Goal: Information Seeking & Learning: Learn about a topic

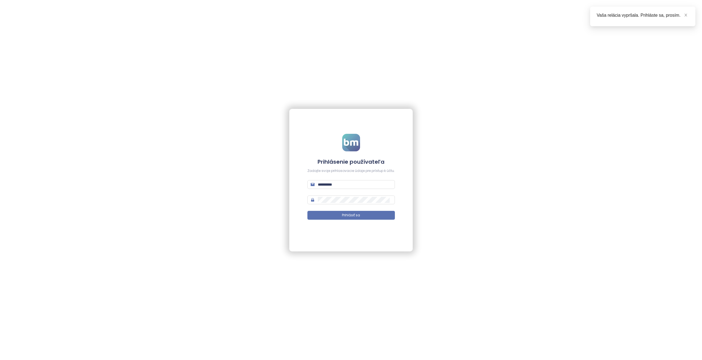
click at [95, 168] on div "**********" at bounding box center [351, 180] width 702 height 360
click at [329, 184] on input "**********" at bounding box center [355, 184] width 74 height 6
click at [351, 187] on input "**********" at bounding box center [355, 184] width 74 height 6
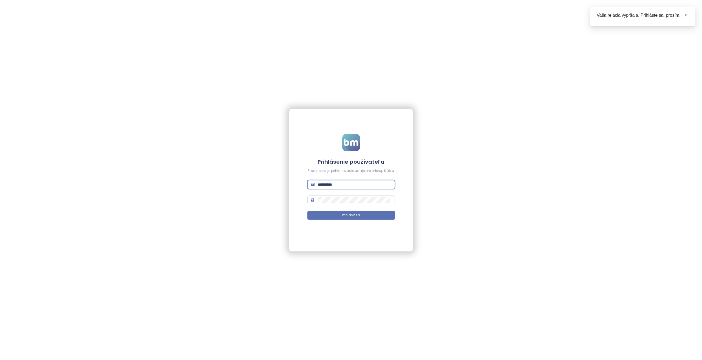
click at [351, 187] on input "**********" at bounding box center [355, 184] width 74 height 6
paste input "text"
type input "**********"
click at [368, 214] on button "Prihlásiť sa" at bounding box center [350, 215] width 87 height 9
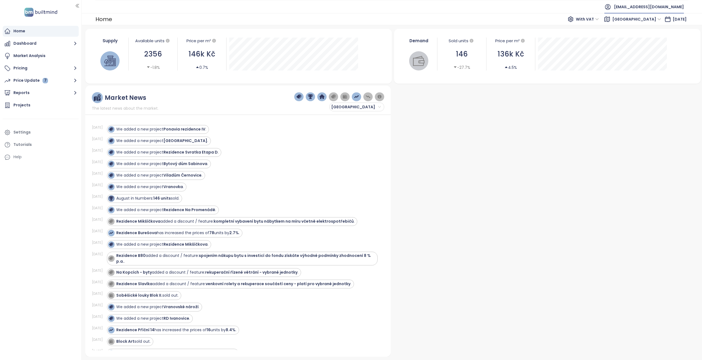
click at [675, 4] on span "yit@yit.cz" at bounding box center [649, 6] width 70 height 13
click at [670, 23] on span "Log out" at bounding box center [667, 21] width 14 height 5
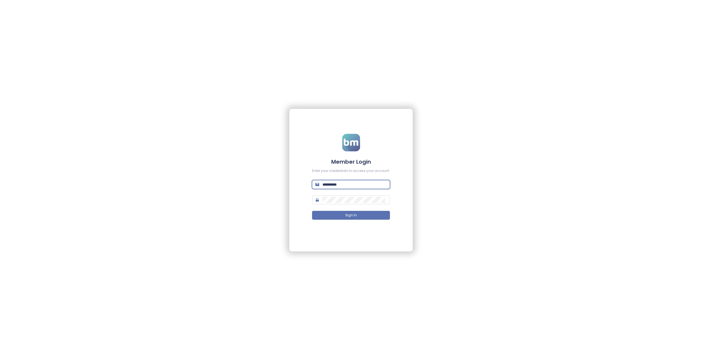
click at [348, 186] on input "**********" at bounding box center [354, 184] width 64 height 6
type input "**********"
click at [312, 211] on button "Sign In" at bounding box center [351, 215] width 78 height 9
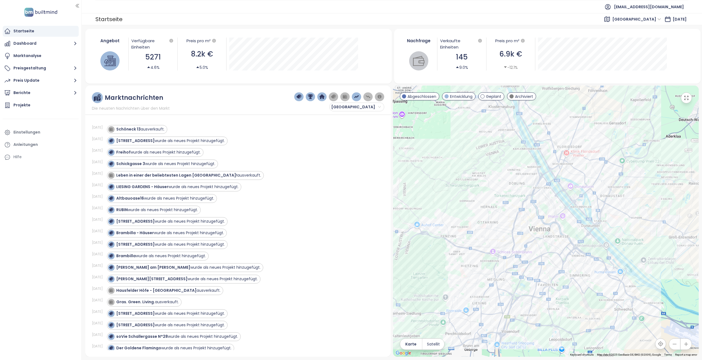
drag, startPoint x: 59, startPoint y: 79, endPoint x: 63, endPoint y: 86, distance: 8.0
click at [59, 79] on button "Preis Update" at bounding box center [41, 80] width 76 height 11
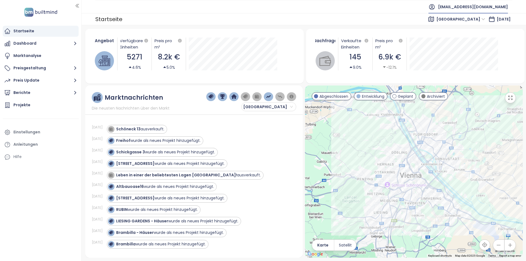
click at [477, 8] on span "arwag@arwag.at" at bounding box center [473, 6] width 70 height 13
click at [483, 24] on span "Abmelden" at bounding box center [480, 21] width 20 height 5
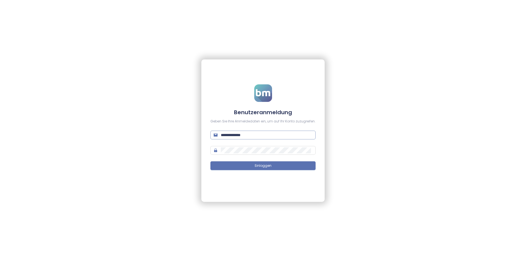
click at [260, 136] on input "**********" at bounding box center [267, 135] width 92 height 6
click at [272, 136] on input "**********" at bounding box center [267, 135] width 92 height 6
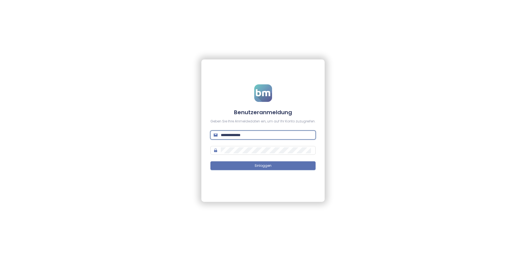
click at [272, 136] on input "**********" at bounding box center [267, 135] width 92 height 6
type input "**********"
click at [211, 161] on button "Einloggen" at bounding box center [263, 165] width 105 height 9
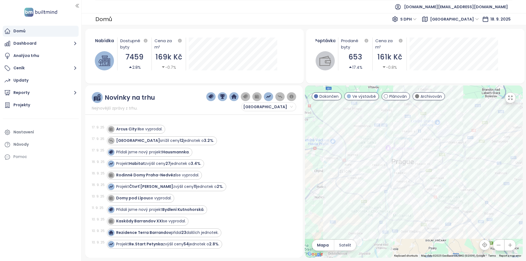
click at [133, 56] on div "7459" at bounding box center [134, 57] width 29 height 11
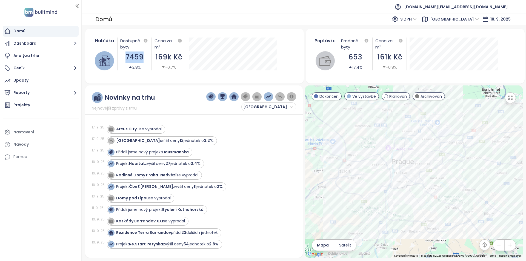
click at [133, 56] on div "7459" at bounding box center [134, 57] width 29 height 11
click at [174, 147] on div "17. 9. 25 Přidali jsme nový projekt Hausmannka ." at bounding box center [191, 153] width 198 height 12
click at [174, 151] on strong "Hausmannka" at bounding box center [175, 151] width 27 height 5
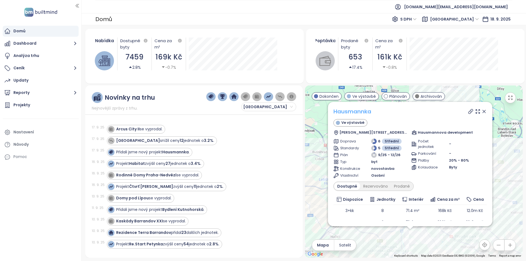
click at [360, 110] on link "Hausmannka" at bounding box center [353, 112] width 38 height 8
click at [143, 165] on strong "Habitat" at bounding box center [137, 163] width 16 height 5
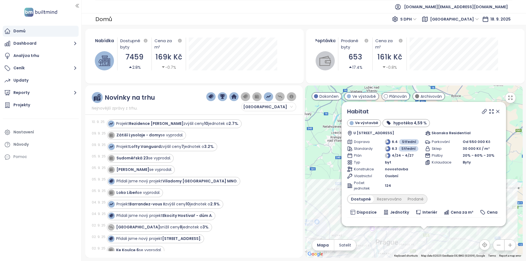
scroll to position [164, 0]
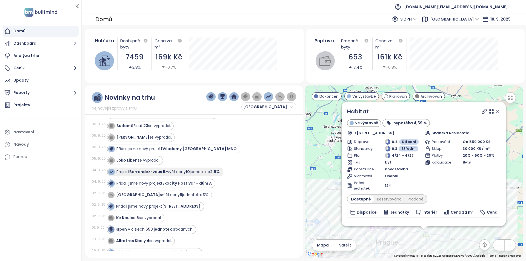
click at [133, 172] on strong "Barrandez-vous II" at bounding box center [147, 171] width 36 height 5
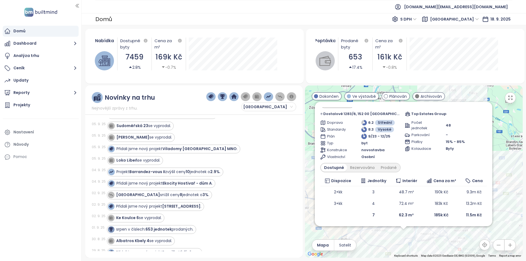
scroll to position [0, 0]
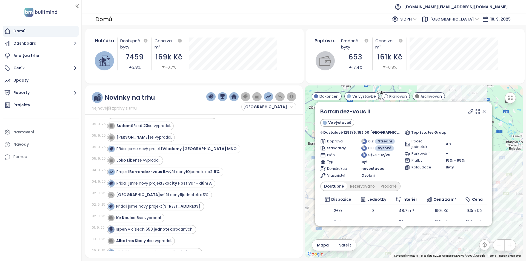
click at [482, 112] on icon at bounding box center [484, 111] width 5 height 5
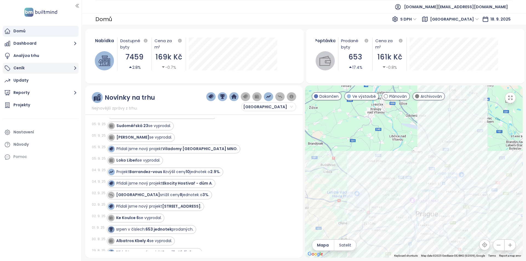
click at [43, 70] on button "Ceník" at bounding box center [41, 68] width 76 height 11
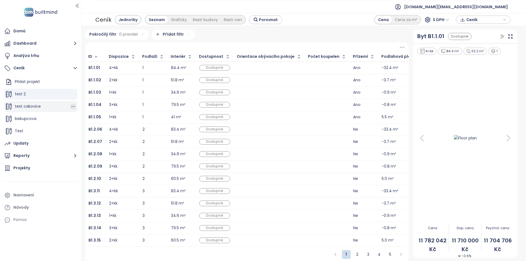
click at [70, 105] on icon "button" at bounding box center [72, 106] width 5 height 5
click at [87, 106] on button "Odstranit" at bounding box center [92, 104] width 33 height 7
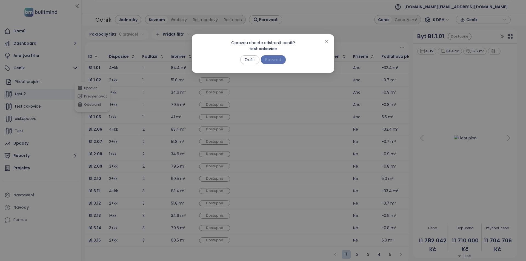
click at [274, 58] on span "Potvrdit" at bounding box center [273, 60] width 17 height 6
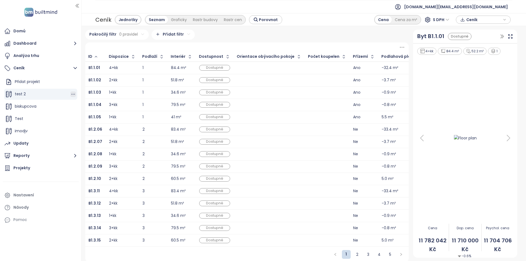
click at [70, 95] on icon "button" at bounding box center [72, 94] width 5 height 5
click at [87, 120] on button "Odstranit" at bounding box center [92, 119] width 33 height 7
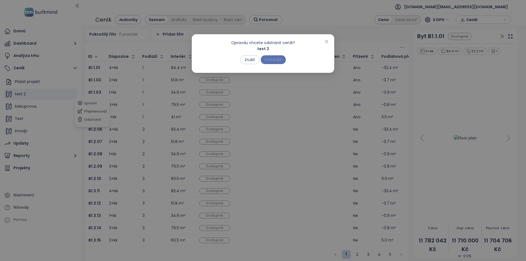
click at [279, 61] on span "Potvrdit" at bounding box center [273, 60] width 17 height 6
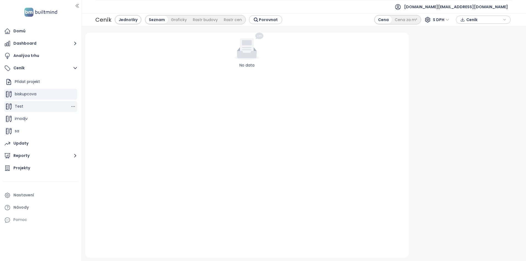
click at [35, 107] on div "Test" at bounding box center [40, 106] width 73 height 11
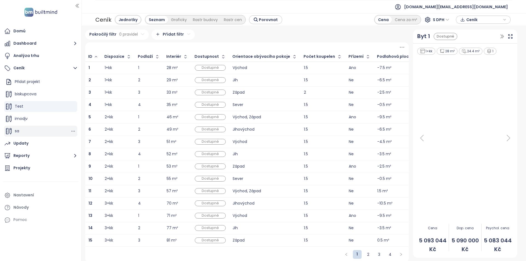
scroll to position [37, 0]
click at [34, 130] on span "Harmony Estates" at bounding box center [31, 130] width 33 height 5
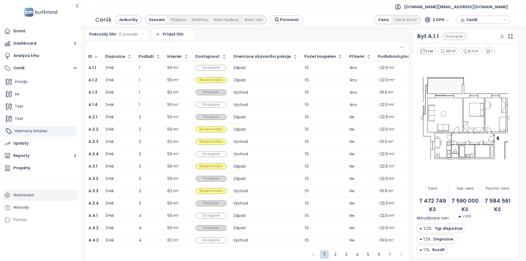
click at [31, 193] on div "Nastavení" at bounding box center [23, 195] width 21 height 7
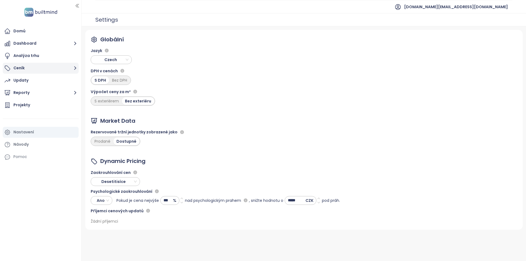
click at [27, 70] on button "Ceník" at bounding box center [41, 68] width 76 height 11
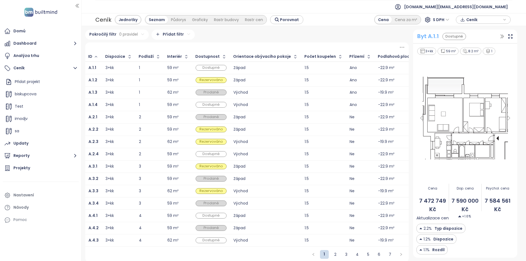
click at [424, 36] on div "Byt A.1.1" at bounding box center [428, 36] width 22 height 8
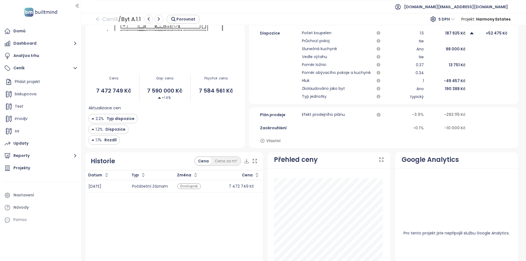
scroll to position [192, 0]
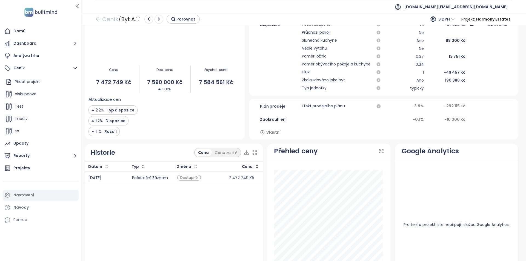
click at [42, 199] on div "Nastavení" at bounding box center [41, 195] width 76 height 11
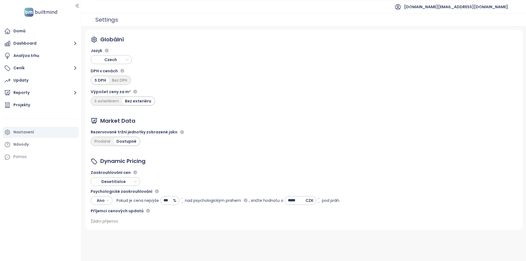
click at [291, 135] on div "Globální Jazyk Czech DPH v cenách S DPH Bez DPH Výpočet ceny za m² S exteriérem…" at bounding box center [304, 130] width 438 height 200
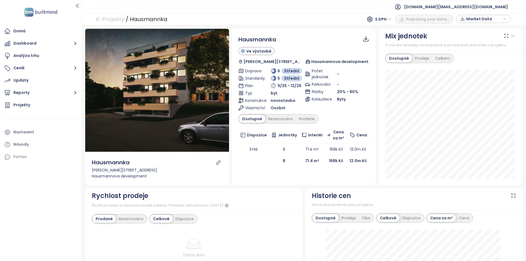
click at [217, 161] on icon "link" at bounding box center [218, 162] width 5 height 5
click at [114, 24] on div "Projekty / Hausmannka S DPH PDF Market Data" at bounding box center [304, 19] width 445 height 12
click at [115, 23] on link "Projekty" at bounding box center [109, 19] width 29 height 10
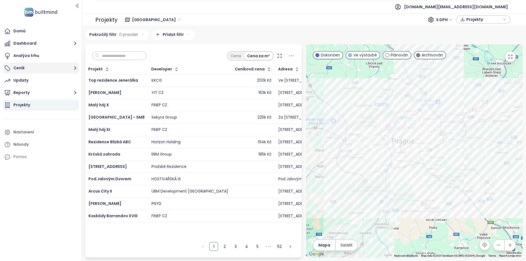
click at [12, 67] on button "Ceník" at bounding box center [41, 68] width 76 height 11
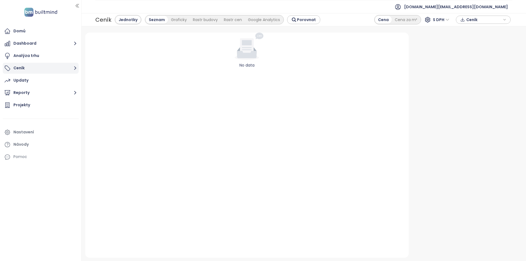
click at [39, 69] on button "Ceník" at bounding box center [41, 68] width 76 height 11
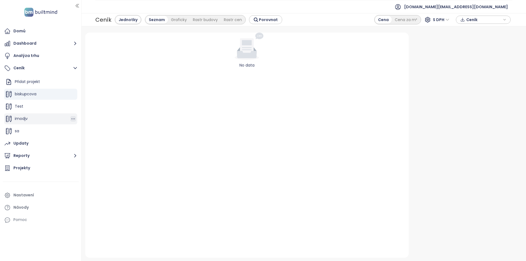
click at [72, 119] on icon "button" at bounding box center [74, 119] width 4 height 1
click at [89, 116] on button "Odstranit" at bounding box center [92, 116] width 33 height 7
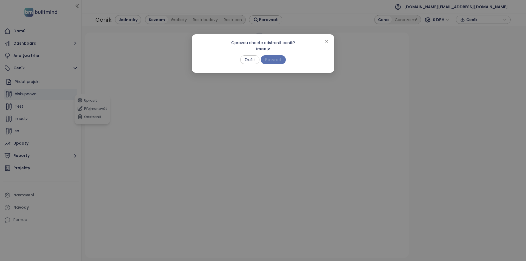
click at [273, 59] on span "Potvrdit" at bounding box center [273, 60] width 17 height 6
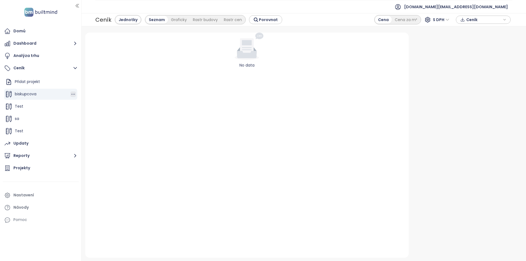
click at [70, 93] on icon "button" at bounding box center [72, 94] width 5 height 5
click at [90, 119] on button "Odstranit" at bounding box center [92, 119] width 33 height 7
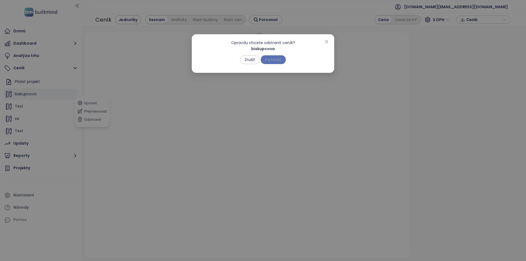
click at [281, 59] on span "Potvrdit" at bounding box center [273, 60] width 17 height 6
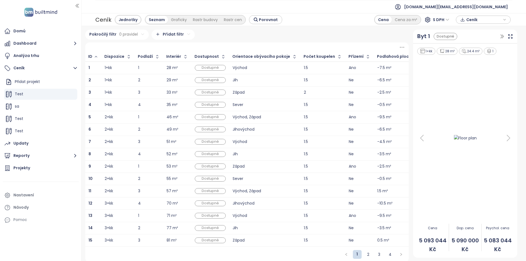
click at [131, 67] on td "1+kk" at bounding box center [117, 68] width 33 height 13
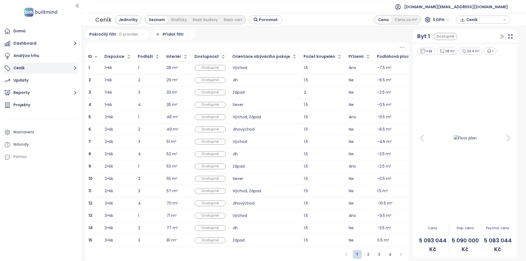
click at [68, 73] on button "Ceník" at bounding box center [41, 68] width 76 height 11
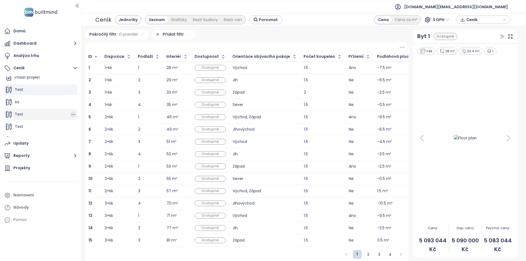
scroll to position [12, 0]
click at [70, 93] on icon "button" at bounding box center [72, 94] width 5 height 5
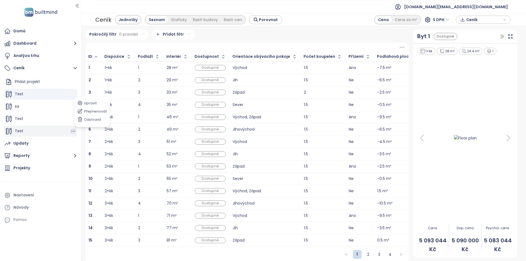
click at [70, 129] on icon "button" at bounding box center [72, 131] width 5 height 5
click at [82, 129] on icon "button" at bounding box center [79, 128] width 5 height 5
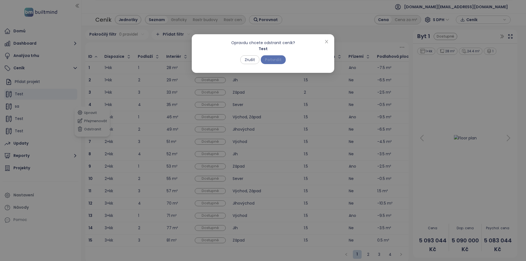
click at [272, 57] on span "Potvrdit" at bounding box center [273, 60] width 17 height 6
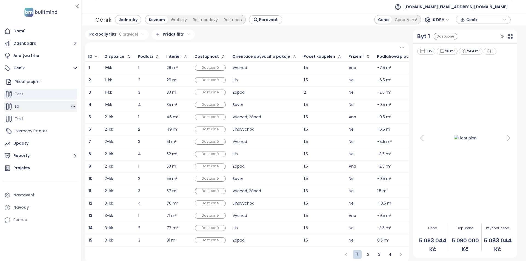
click at [75, 107] on icon "button" at bounding box center [74, 106] width 4 height 1
click at [92, 106] on button "Odstranit" at bounding box center [96, 104] width 33 height 7
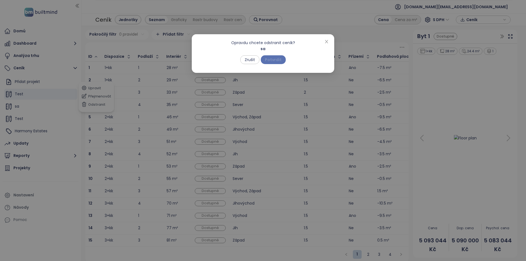
click at [270, 60] on span "Potvrdit" at bounding box center [273, 60] width 17 height 6
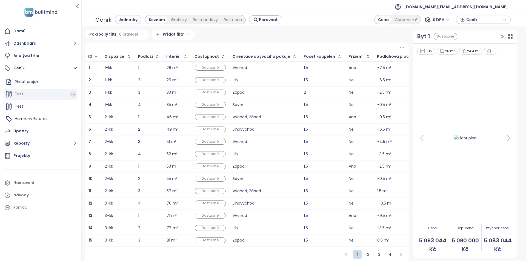
click at [70, 94] on icon "button" at bounding box center [72, 94] width 5 height 5
click at [96, 118] on button "Odstranit" at bounding box center [96, 119] width 33 height 7
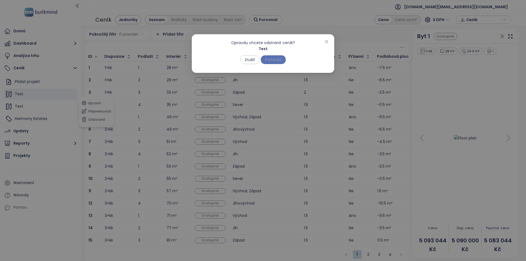
click at [266, 62] on button "Potvrdit" at bounding box center [273, 59] width 25 height 9
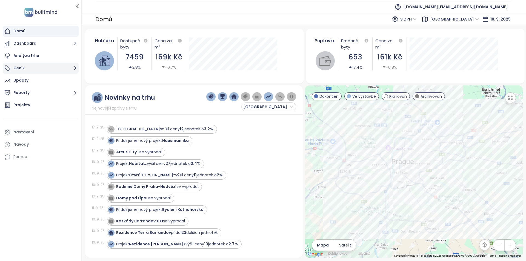
click at [27, 72] on button "Ceník" at bounding box center [41, 68] width 76 height 11
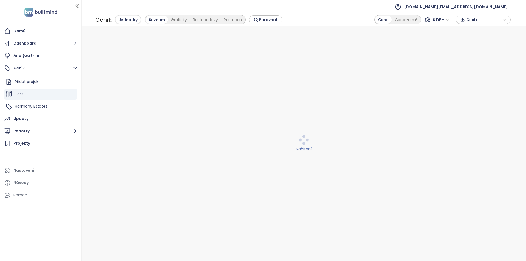
click at [30, 169] on div "Nastavení" at bounding box center [23, 170] width 21 height 7
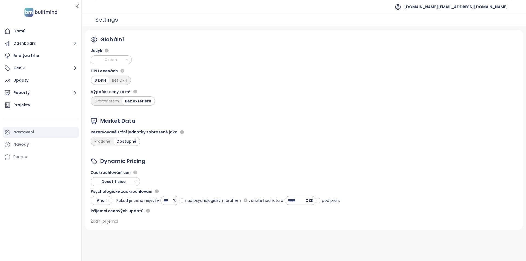
drag, startPoint x: 117, startPoint y: 61, endPoint x: 118, endPoint y: 64, distance: 3.0
click at [117, 61] on span "Czech" at bounding box center [112, 60] width 38 height 8
click at [113, 86] on div "English" at bounding box center [111, 88] width 32 height 6
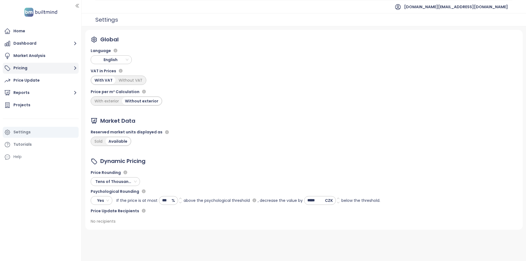
click at [49, 70] on button "Pricing" at bounding box center [41, 68] width 76 height 11
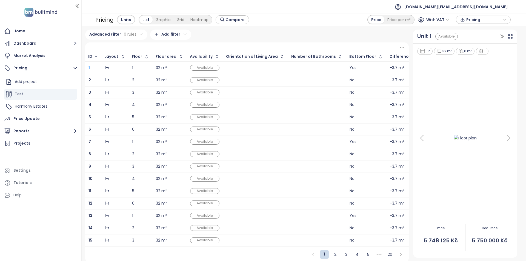
click at [90, 67] on b "1" at bounding box center [89, 67] width 1 height 5
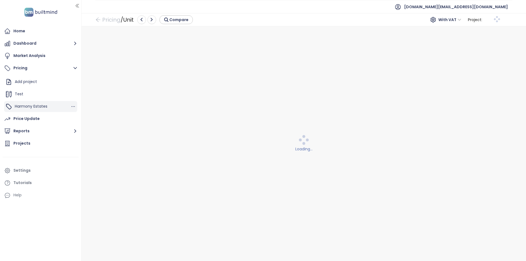
click at [37, 108] on span "Harmony Estates" at bounding box center [31, 106] width 33 height 5
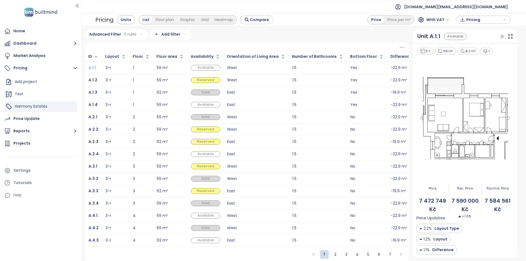
click at [90, 69] on b "A.1.1" at bounding box center [93, 67] width 8 height 5
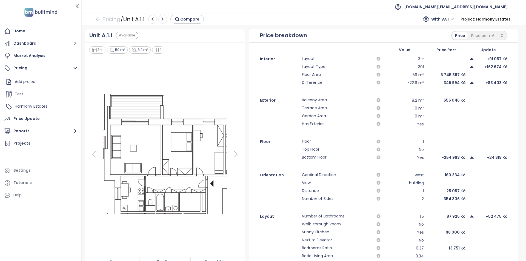
click at [494, 159] on span "+24 318 Kč" at bounding box center [497, 158] width 21 height 6
click at [498, 36] on div "%" at bounding box center [502, 36] width 9 height 8
click at [474, 38] on div "Price per m²" at bounding box center [482, 36] width 29 height 8
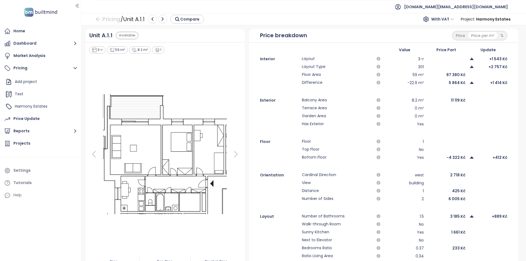
click at [457, 38] on div "Price" at bounding box center [460, 36] width 15 height 8
click at [415, 58] on div "3-r" at bounding box center [405, 59] width 38 height 7
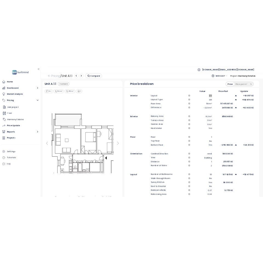
scroll to position [27, 0]
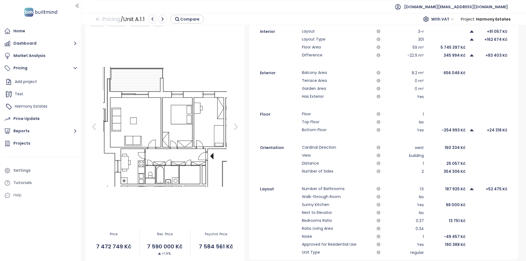
click at [312, 129] on span "Bottom Floor" at bounding box center [337, 130] width 70 height 7
click at [331, 134] on div "Interior Layout 3-r +91 057 Kč Layout Type 301 +162 674 Kč Floor Area 59 m² 5 7…" at bounding box center [383, 142] width 269 height 228
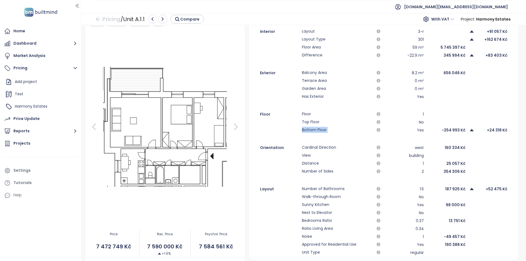
click at [331, 134] on div "Interior Layout 3-r +91 057 Kč Layout Type 301 +162 674 Kč Floor Area 59 m² 5 7…" at bounding box center [383, 142] width 269 height 228
click at [359, 132] on span "Bottom Floor" at bounding box center [337, 130] width 70 height 7
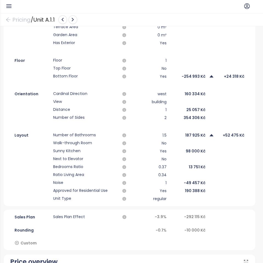
scroll to position [274, 0]
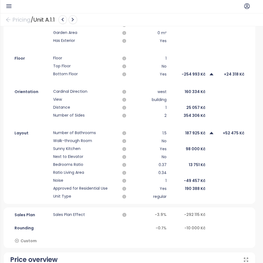
click at [115, 158] on span "Next to Elevator" at bounding box center [85, 157] width 64 height 7
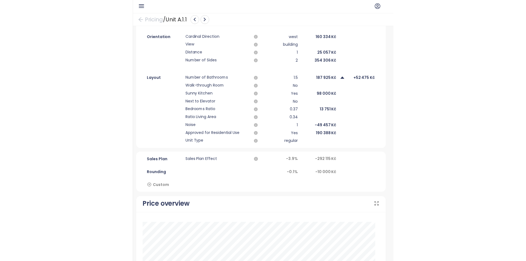
scroll to position [219, 0]
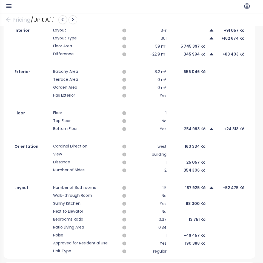
click at [161, 163] on div "1" at bounding box center [148, 162] width 35 height 7
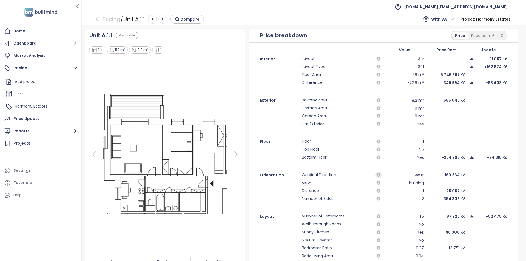
scroll to position [27, 0]
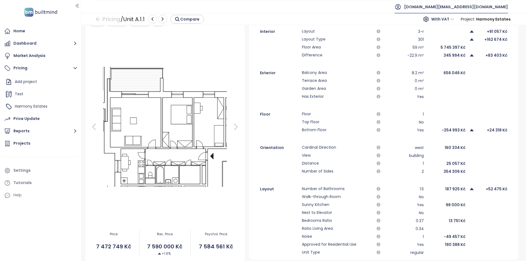
click at [451, 8] on div "[DOMAIN_NAME][EMAIL_ADDRESS][DOMAIN_NAME]" at bounding box center [451, 6] width 113 height 13
click at [457, 19] on li "Log out" at bounding box center [475, 22] width 64 height 11
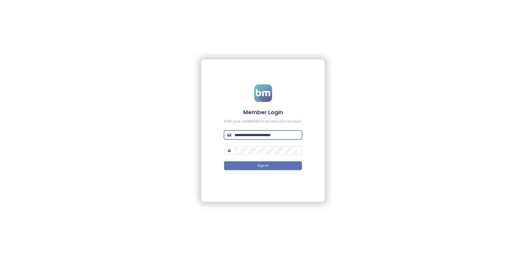
click at [248, 137] on input "**********" at bounding box center [267, 135] width 64 height 6
